Goal: Obtain resource: Obtain resource

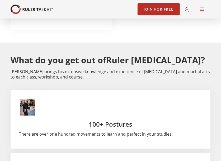
scroll to position [1269, 0]
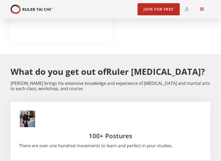
click at [99, 131] on h3 "100+ Postures" at bounding box center [110, 135] width 183 height 9
click at [30, 110] on img at bounding box center [27, 118] width 17 height 17
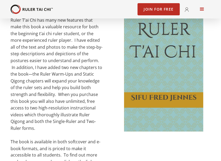
scroll to position [211, 0]
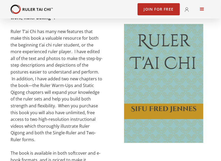
click at [156, 99] on img at bounding box center [163, 83] width 79 height 119
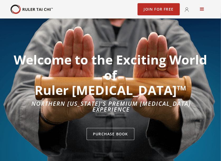
scroll to position [0, 0]
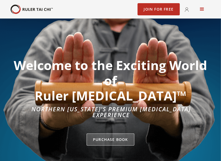
click at [110, 134] on link "Purchase Book" at bounding box center [111, 139] width 48 height 12
click at [110, 133] on link "Purchase Book" at bounding box center [111, 139] width 48 height 12
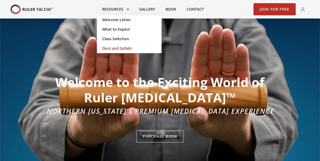
click at [119, 48] on link "Docs and Syllabi" at bounding box center [129, 49] width 65 height 10
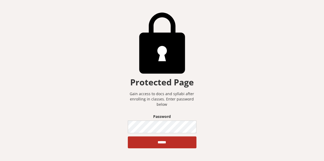
click at [128, 136] on input "******" at bounding box center [162, 142] width 69 height 12
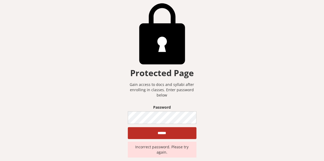
click at [128, 127] on input "******" at bounding box center [162, 133] width 69 height 12
